Goal: Task Accomplishment & Management: Use online tool/utility

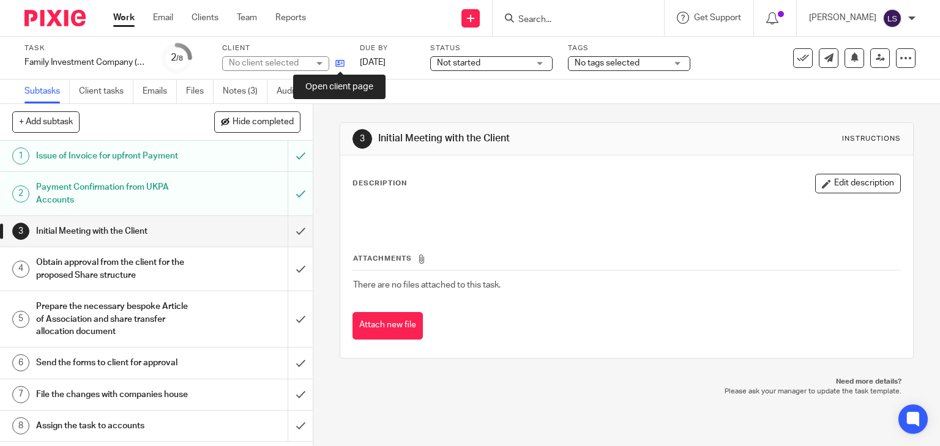
click at [340, 62] on icon at bounding box center [339, 63] width 9 height 9
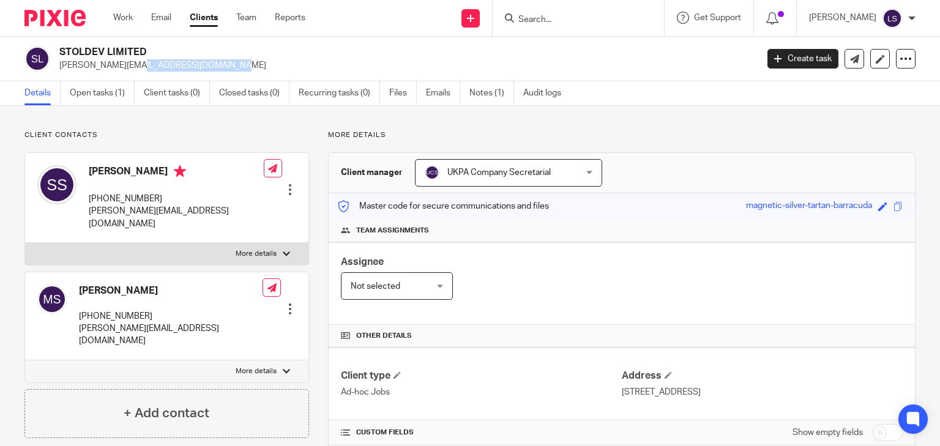
drag, startPoint x: 155, startPoint y: 69, endPoint x: 54, endPoint y: 64, distance: 100.5
click at [54, 64] on div "STOLDEV LIMITED sandra@stollery.co.uk" at bounding box center [386, 59] width 724 height 26
copy p "sandra@stollery.co.uk"
click at [330, 135] on p "More details" at bounding box center [621, 135] width 587 height 10
click at [100, 97] on link "Open tasks (1)" at bounding box center [102, 93] width 65 height 24
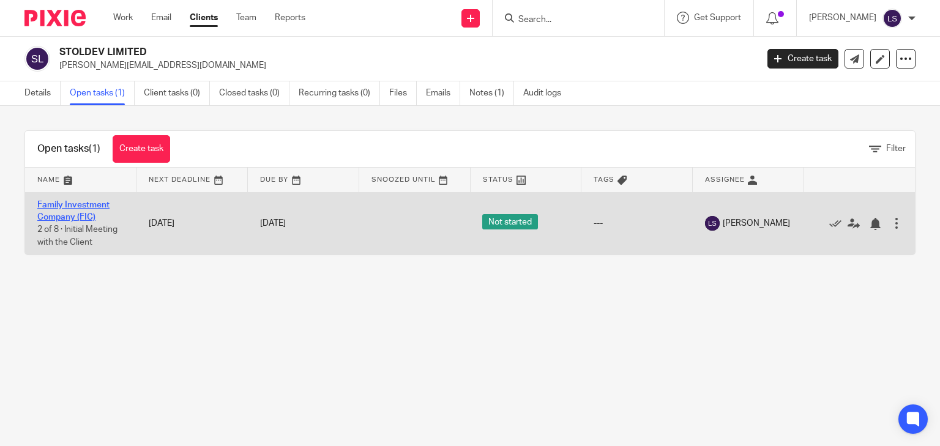
click at [64, 205] on link "Family Investment Company (FIC)" at bounding box center [73, 211] width 72 height 21
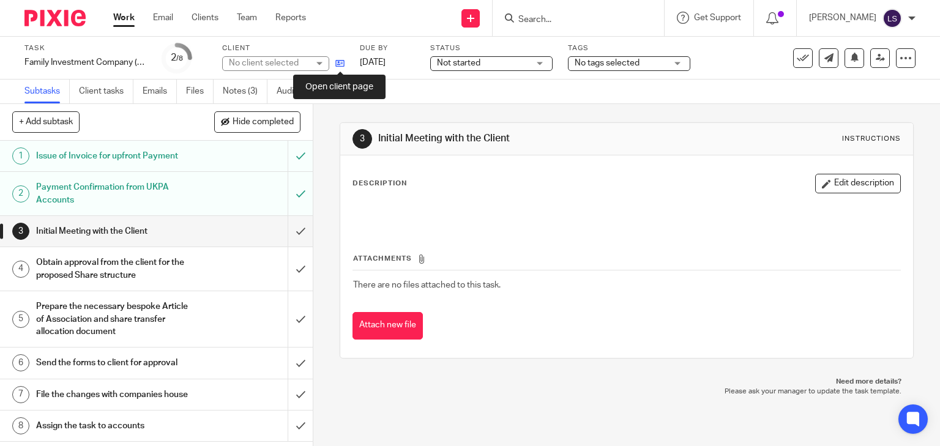
click at [341, 65] on icon at bounding box center [339, 63] width 9 height 9
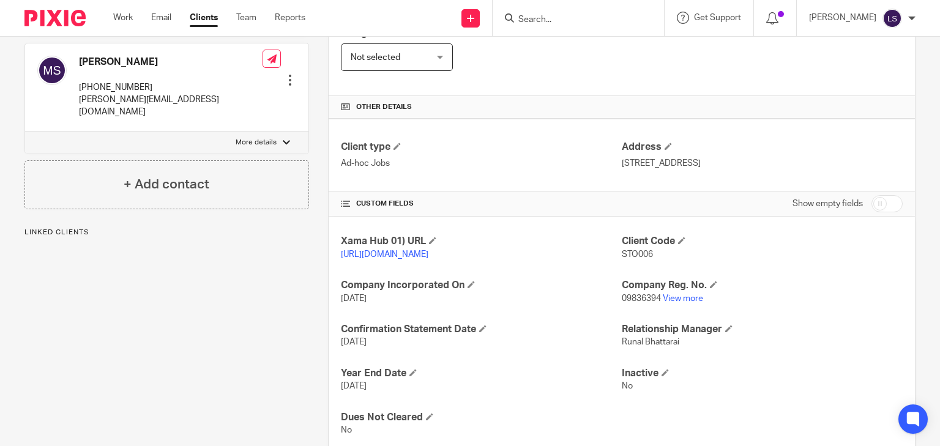
scroll to position [245, 0]
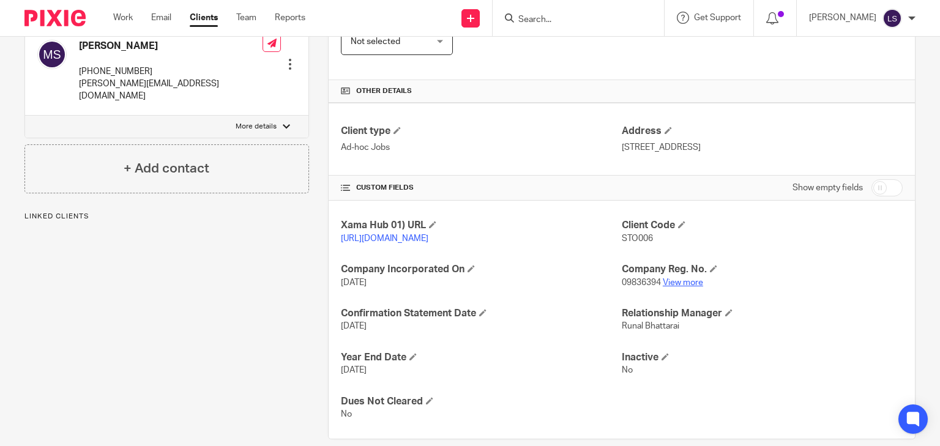
click at [684, 287] on link "View more" at bounding box center [683, 282] width 40 height 9
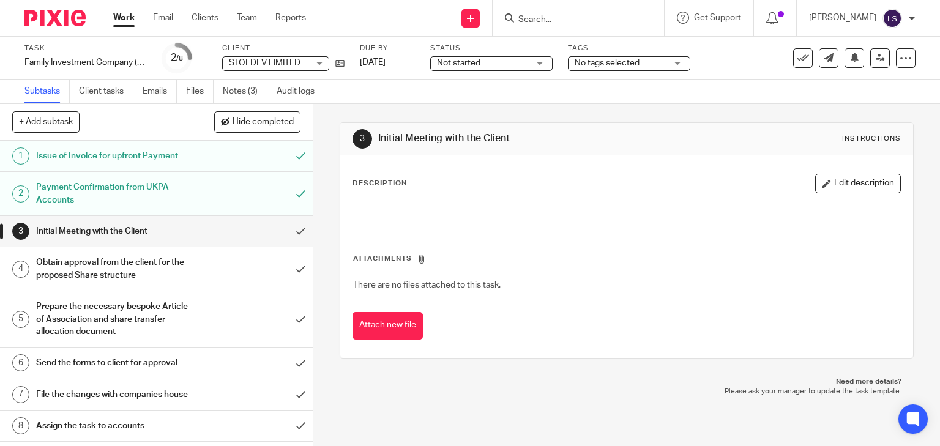
click at [131, 20] on link "Work" at bounding box center [123, 18] width 21 height 12
